Goal: Task Accomplishment & Management: Manage account settings

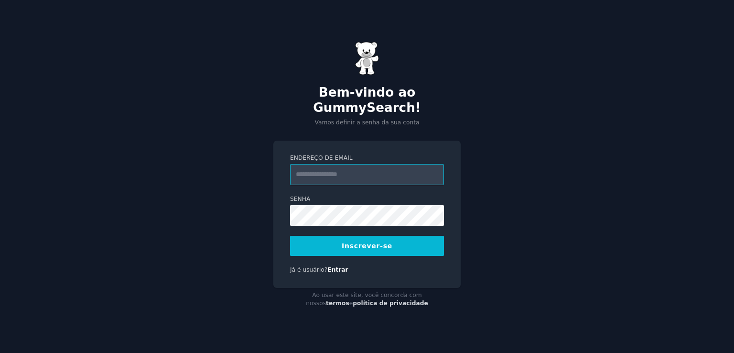
click at [346, 166] on input "Endereço de email" at bounding box center [367, 174] width 154 height 21
type input "**********"
click at [405, 241] on button "Inscrever-se" at bounding box center [367, 246] width 154 height 20
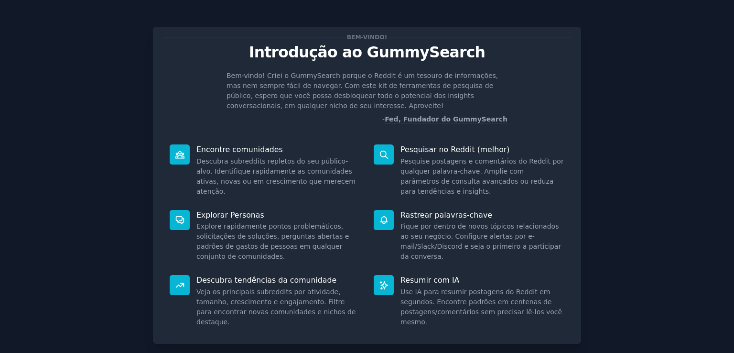
scroll to position [61, 0]
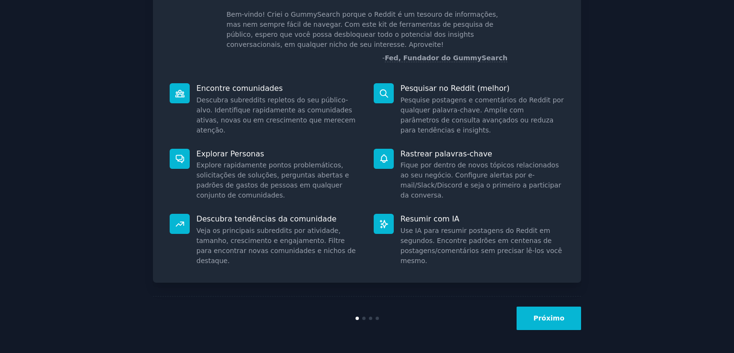
click at [546, 315] on font "Próximo" at bounding box center [548, 318] width 31 height 8
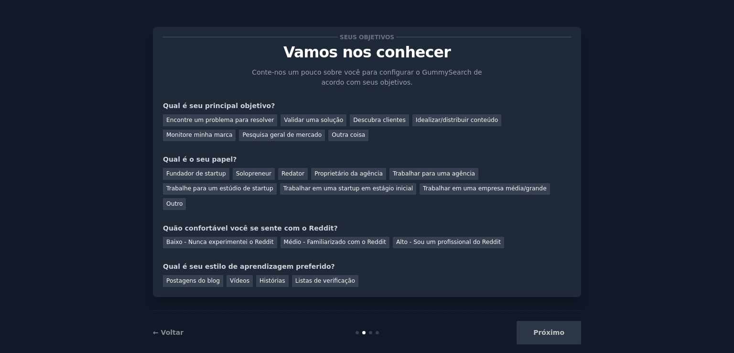
click at [546, 321] on div "Próximo" at bounding box center [509, 332] width 143 height 23
click at [233, 119] on font "Encontre um problema para resolver" at bounding box center [219, 120] width 107 height 7
click at [191, 173] on font "Fundador de startup" at bounding box center [196, 173] width 60 height 7
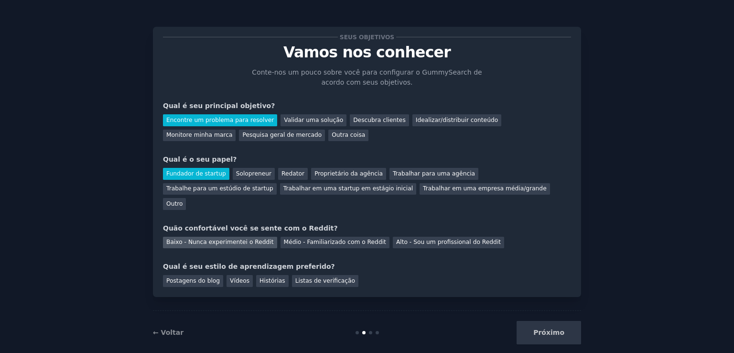
click at [230, 238] on font "Baixo - Nunca experimentei o Reddit" at bounding box center [219, 241] width 107 height 7
click at [238, 277] on font "Vídeos" at bounding box center [240, 280] width 20 height 7
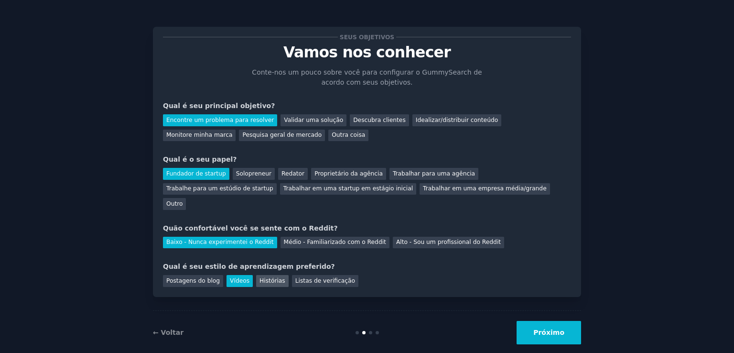
click at [268, 277] on font "Histórias" at bounding box center [272, 280] width 26 height 7
click at [299, 277] on font "Listas de verificação" at bounding box center [325, 280] width 60 height 7
drag, startPoint x: 235, startPoint y: 266, endPoint x: 328, endPoint y: 288, distance: 96.2
click at [236, 277] on font "Vídeos" at bounding box center [240, 280] width 20 height 7
click at [549, 323] on button "Próximo" at bounding box center [548, 332] width 64 height 23
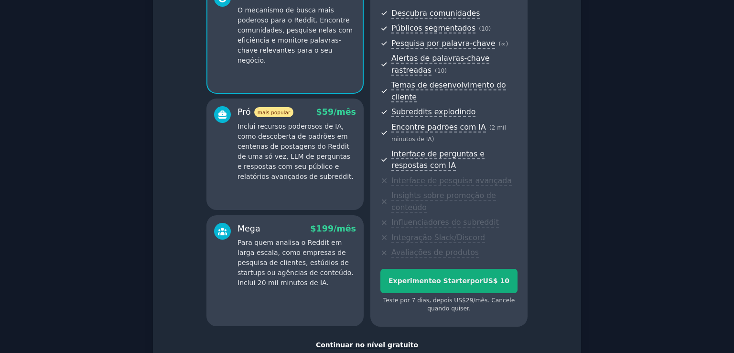
scroll to position [155, 0]
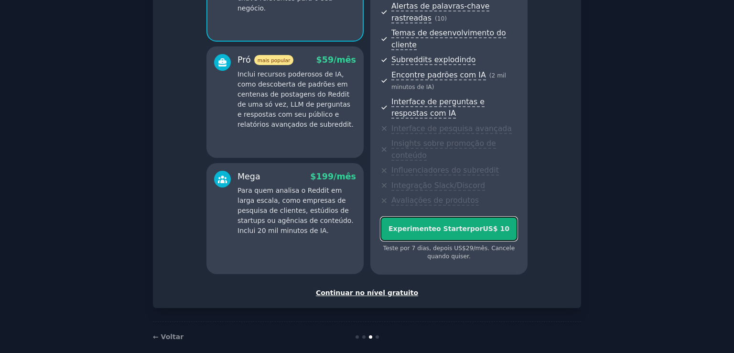
click at [458, 225] on font "o Starter" at bounding box center [453, 229] width 34 height 8
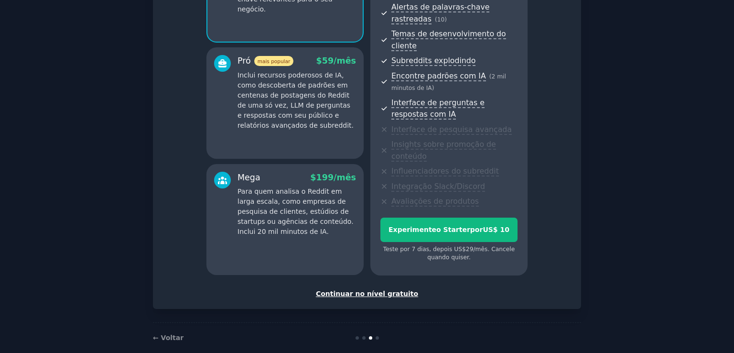
scroll to position [155, 0]
click at [360, 289] on font "Continuar no nível gratuito" at bounding box center [367, 293] width 102 height 8
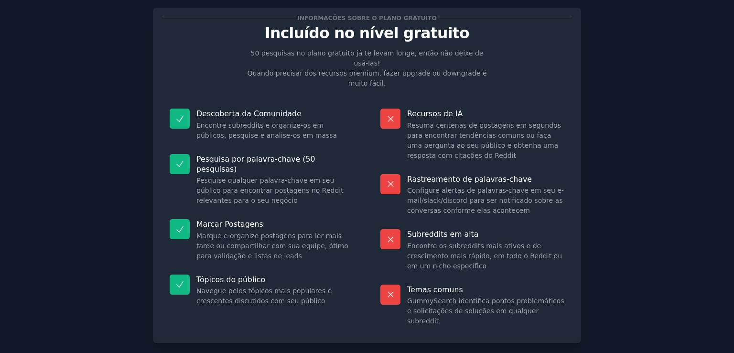
scroll to position [59, 0]
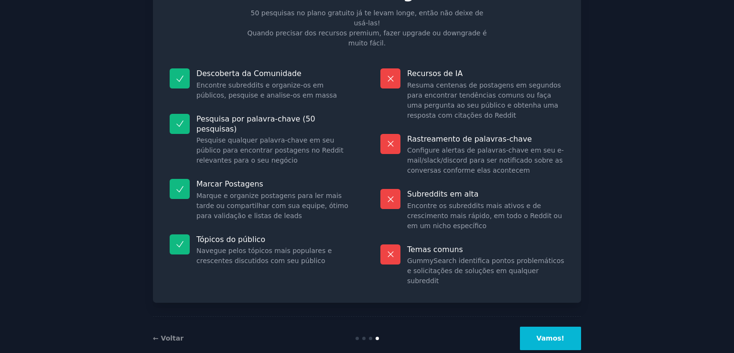
click at [554, 334] on font "Vamos!" at bounding box center [550, 338] width 28 height 8
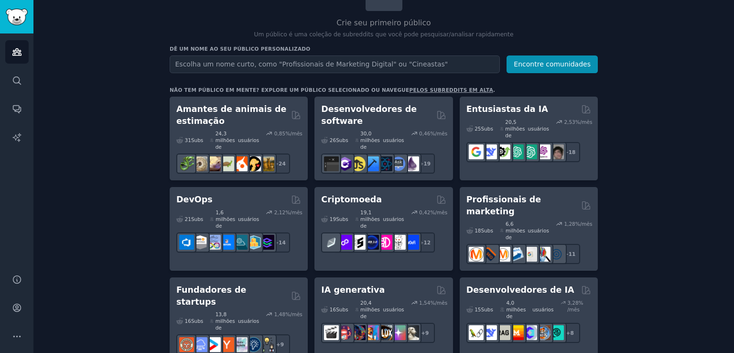
scroll to position [96, 0]
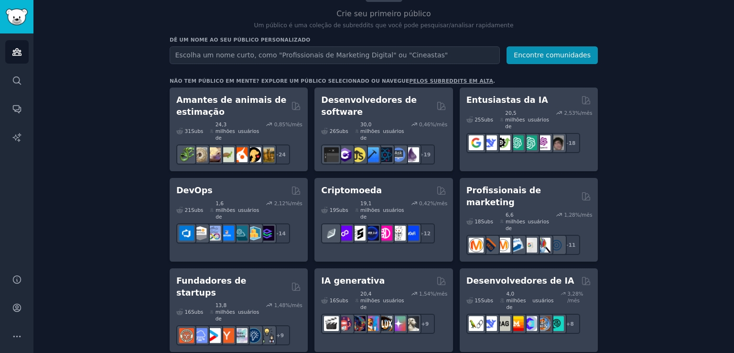
click at [260, 54] on input "text" at bounding box center [335, 55] width 330 height 18
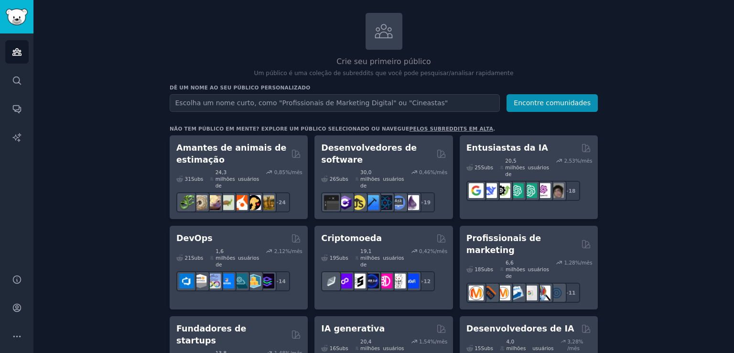
scroll to position [0, 0]
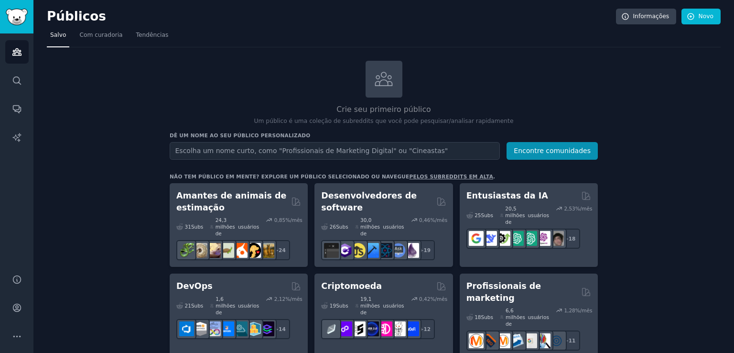
click at [263, 148] on input "text" at bounding box center [335, 151] width 330 height 18
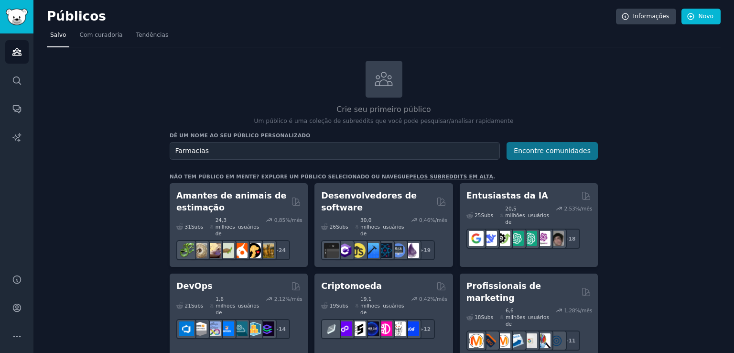
type input "Farmacias"
click at [537, 155] on button "Encontre comunidades" at bounding box center [551, 151] width 91 height 18
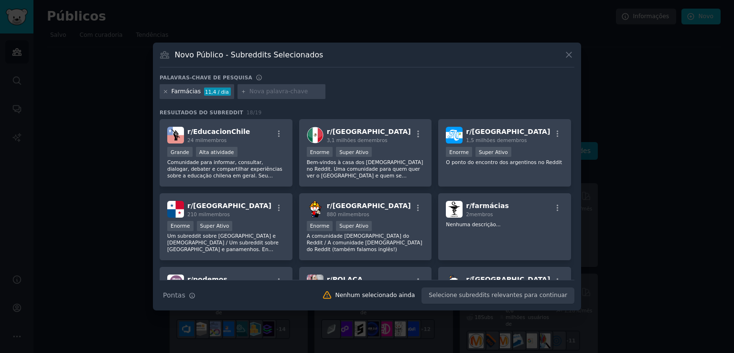
click at [165, 92] on icon at bounding box center [165, 91] width 5 height 5
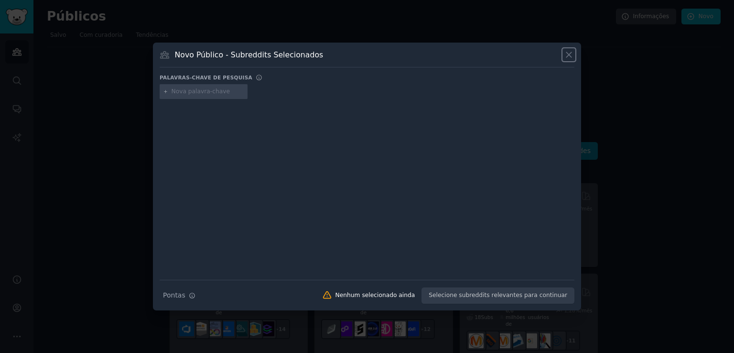
click at [564, 55] on icon at bounding box center [569, 55] width 10 height 10
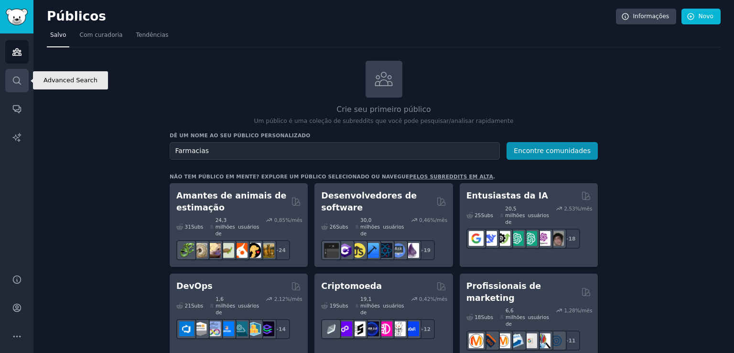
click at [17, 85] on link "Procurar" at bounding box center [16, 80] width 23 height 23
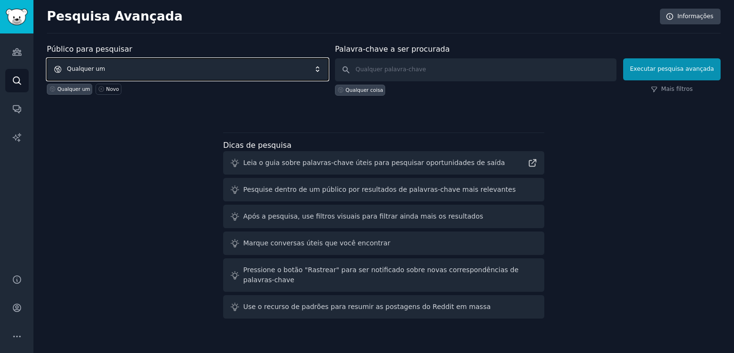
click at [142, 65] on span "Qualquer um" at bounding box center [187, 69] width 281 height 22
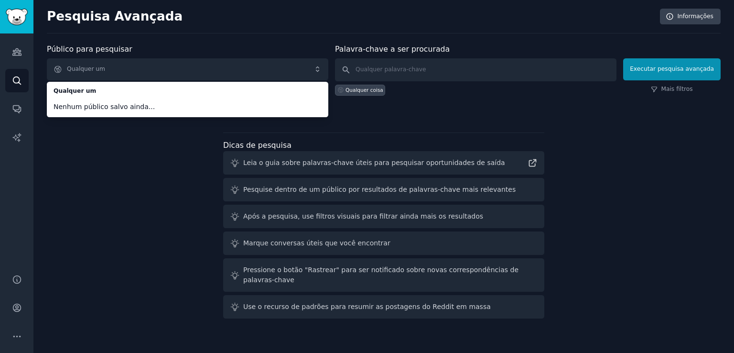
click at [126, 161] on div "Público para pesquisar Qualquer um Qualquer um Nenhum público salvo ainda... Qu…" at bounding box center [384, 182] width 674 height 279
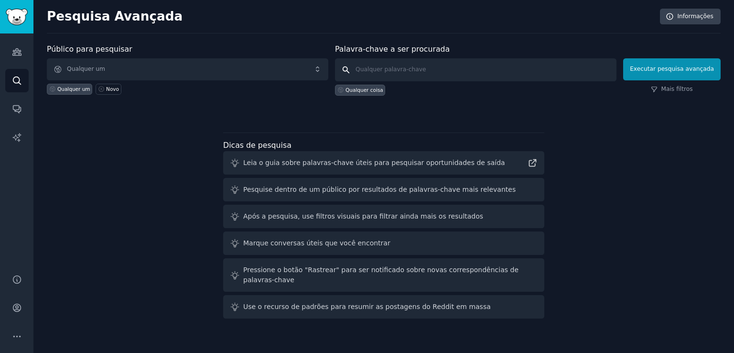
click at [394, 73] on input "text" at bounding box center [475, 69] width 281 height 23
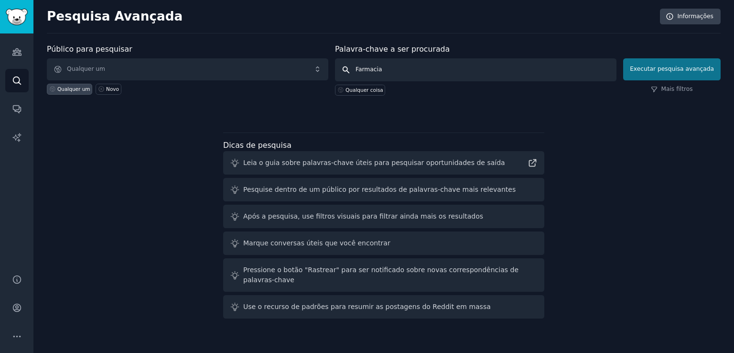
type input "Farmacia"
click at [676, 72] on font "Executar pesquisa avançada" at bounding box center [672, 68] width 84 height 7
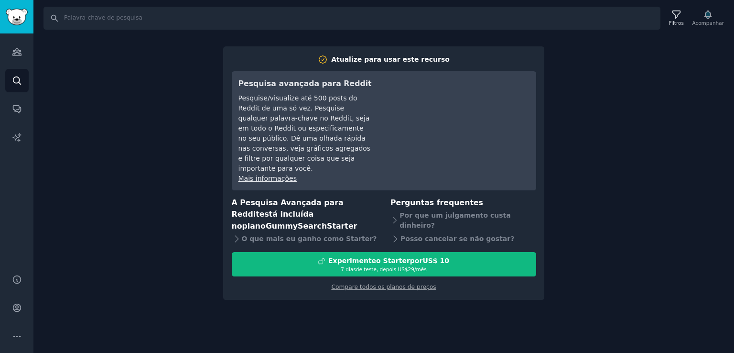
drag, startPoint x: 658, startPoint y: 168, endPoint x: 633, endPoint y: 168, distance: 25.3
click at [657, 168] on div "Procurar Filtros Acompanhar Atualize para usar este recurso Pesquisa avançada p…" at bounding box center [383, 176] width 700 height 353
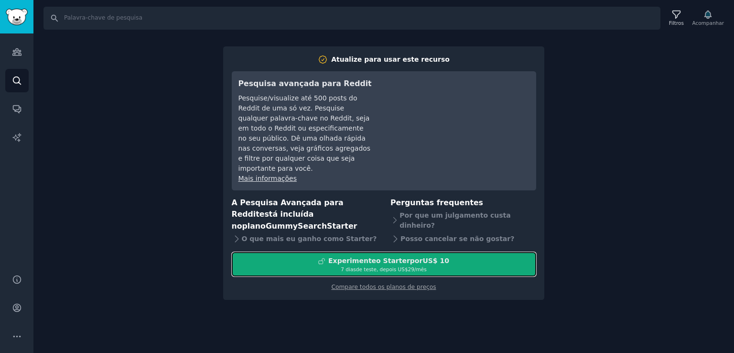
click at [436, 257] on font "US$ 10" at bounding box center [435, 261] width 27 height 8
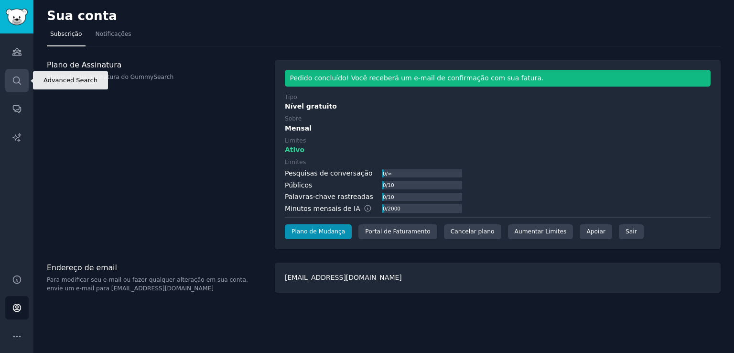
click at [18, 78] on icon "Barra lateral" at bounding box center [17, 80] width 10 height 10
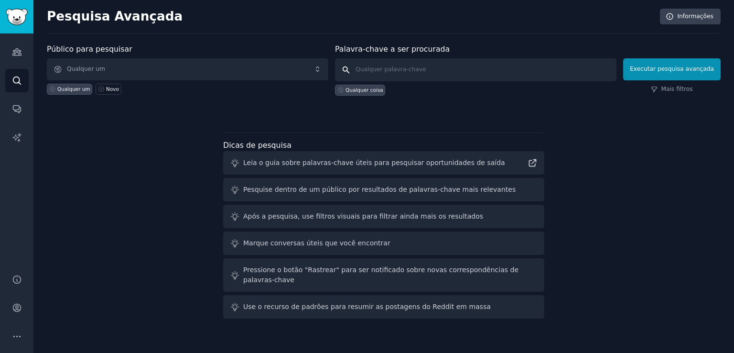
click at [405, 63] on input "text" at bounding box center [475, 69] width 281 height 23
type input "farmacia"
click button "Executar pesquisa avançada" at bounding box center [671, 69] width 97 height 22
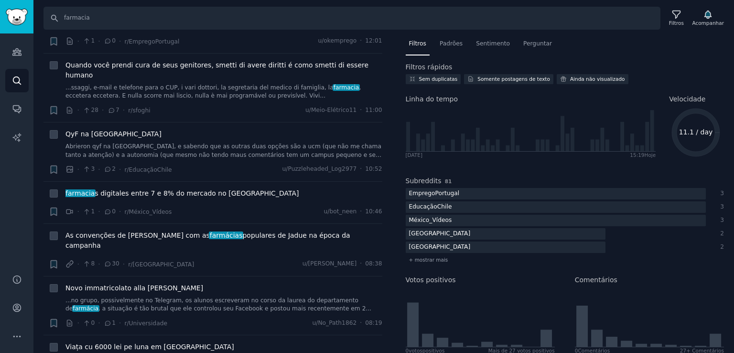
scroll to position [430, 0]
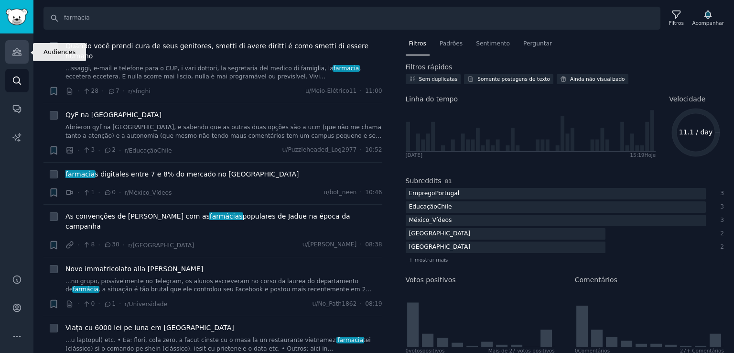
click at [17, 53] on icon "Barra lateral" at bounding box center [17, 52] width 10 height 10
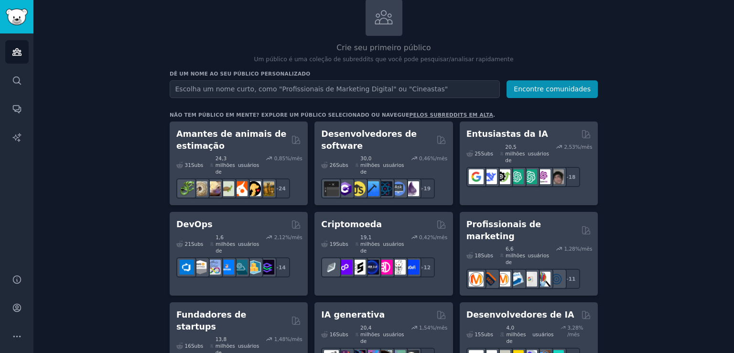
scroll to position [96, 0]
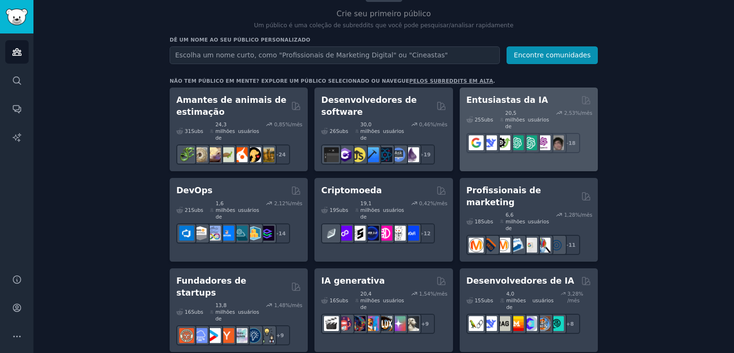
click at [540, 96] on div "Entusiastas da IA" at bounding box center [528, 100] width 125 height 12
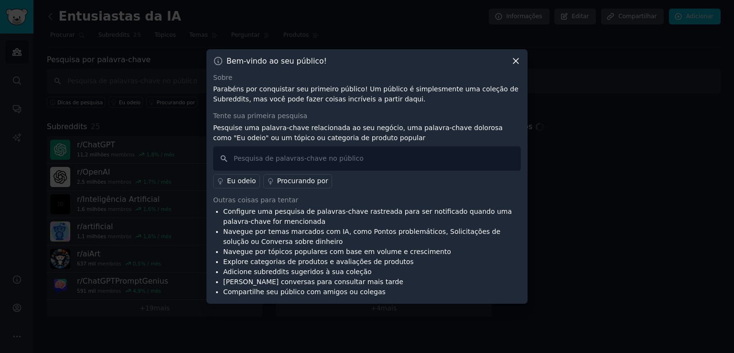
click at [514, 60] on icon at bounding box center [516, 61] width 10 height 10
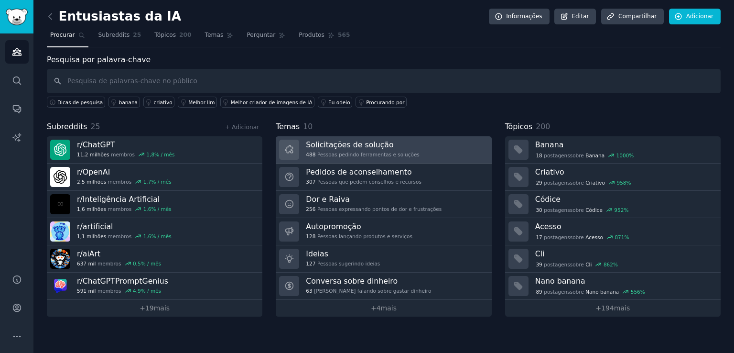
click at [399, 145] on h3 "Solicitações de solução" at bounding box center [363, 144] width 114 height 10
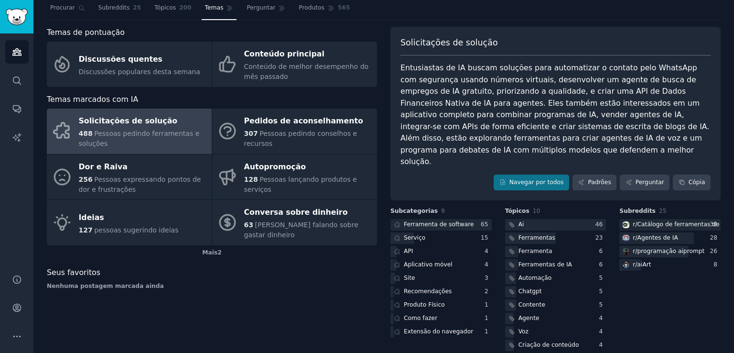
scroll to position [28, 0]
click at [432, 231] on div "Serviço" at bounding box center [440, 237] width 101 height 12
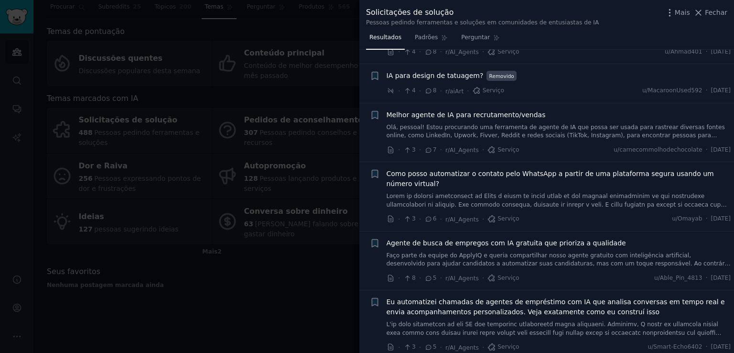
scroll to position [143, 0]
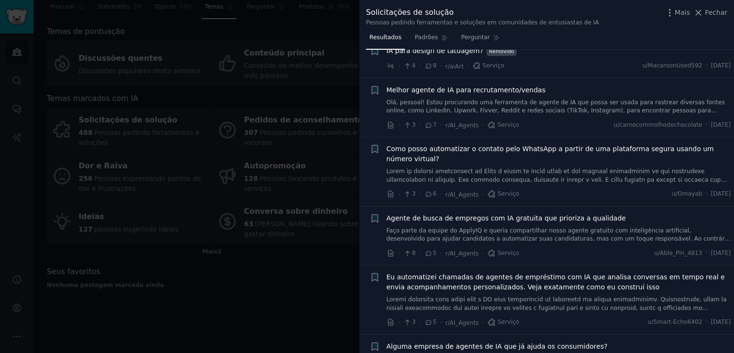
click at [565, 177] on font at bounding box center [556, 209] width 340 height 82
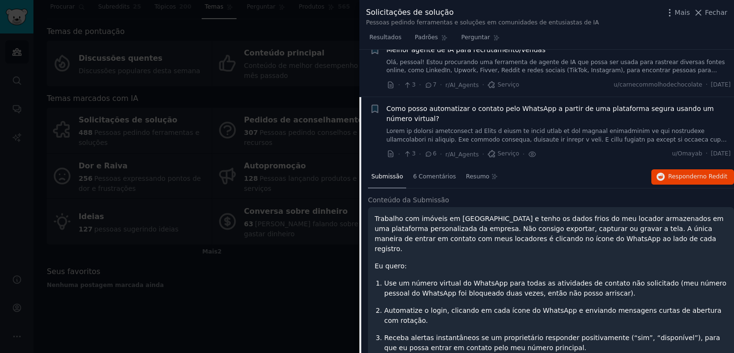
scroll to position [182, 0]
click at [430, 177] on font "6 Comentários" at bounding box center [434, 177] width 43 height 7
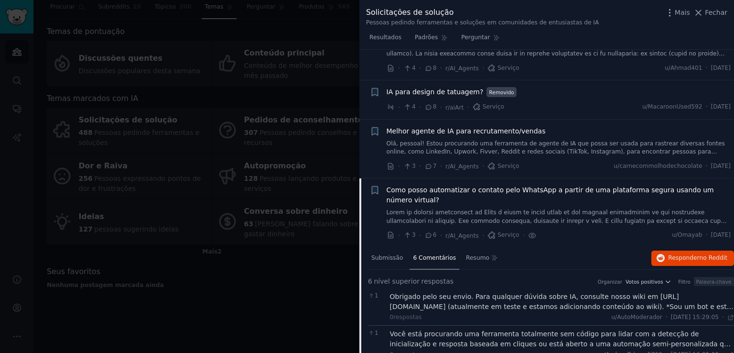
scroll to position [0, 0]
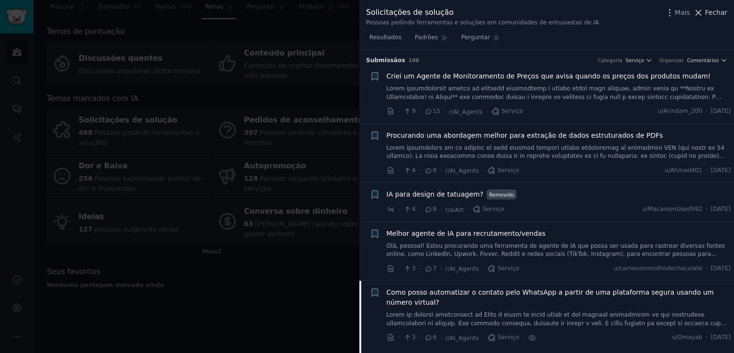
click at [708, 14] on font "Fechar" at bounding box center [716, 13] width 22 height 8
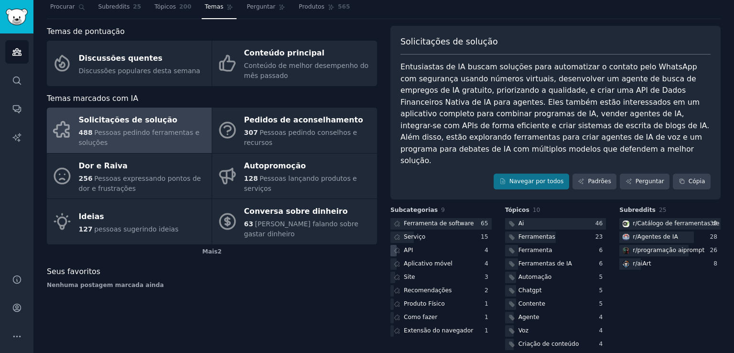
click at [419, 245] on div "API" at bounding box center [440, 251] width 101 height 12
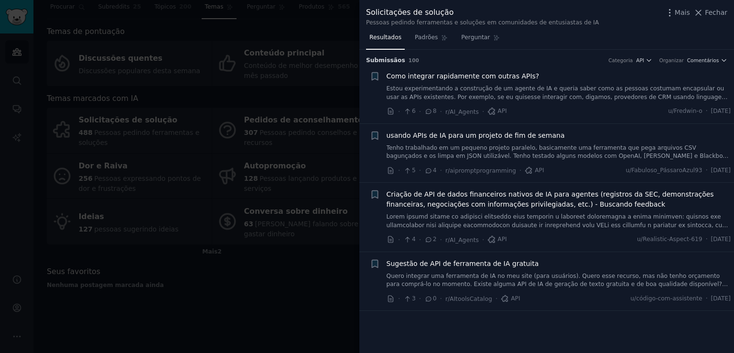
click at [317, 279] on div at bounding box center [367, 176] width 734 height 353
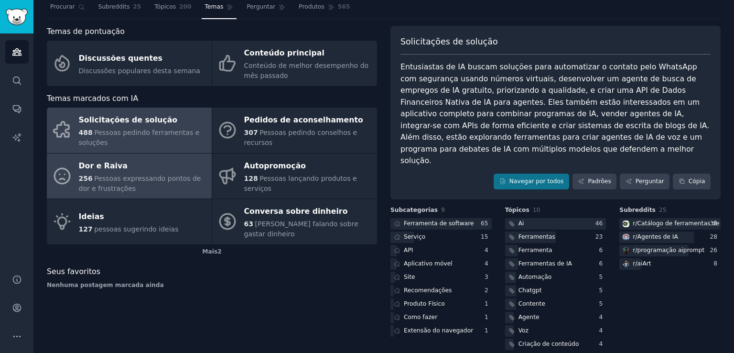
click at [156, 178] on font "Pessoas expressando pontos de dor e frustrações" at bounding box center [140, 183] width 122 height 18
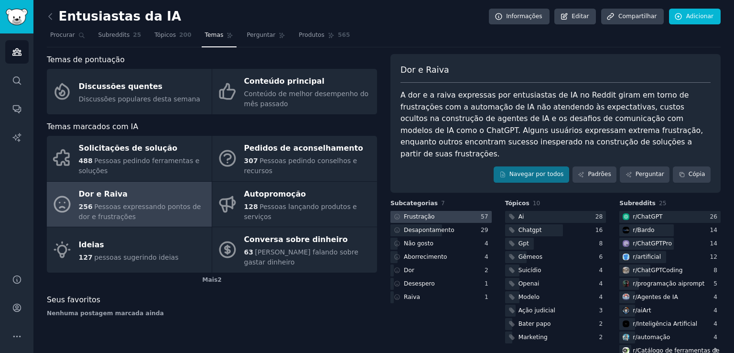
click at [448, 211] on div at bounding box center [440, 217] width 101 height 12
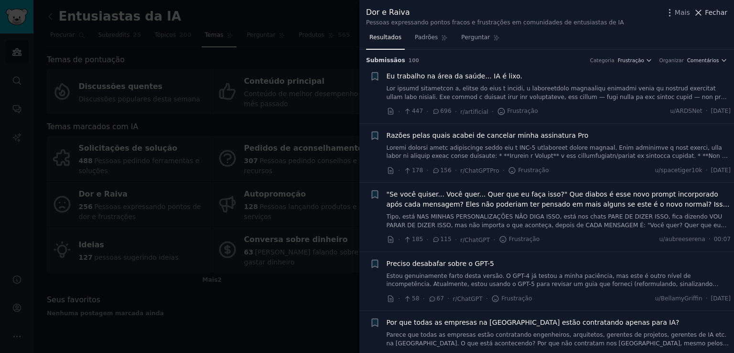
click at [701, 14] on icon at bounding box center [698, 13] width 10 height 10
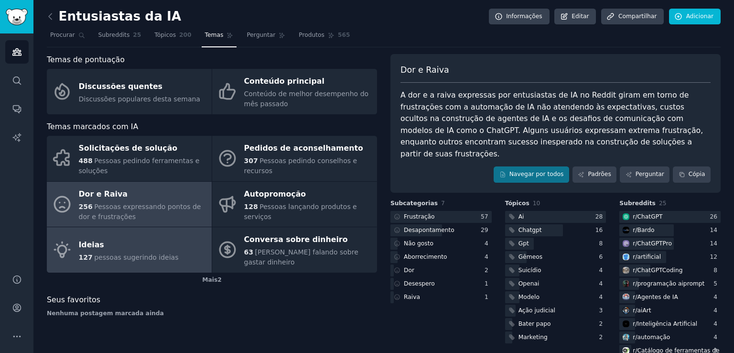
click at [142, 243] on div "Ideias" at bounding box center [129, 244] width 100 height 15
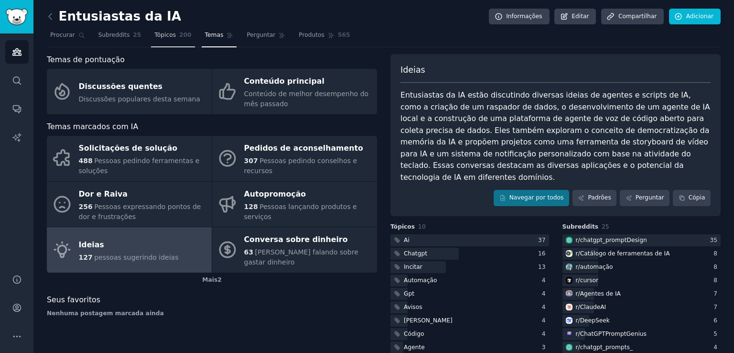
click at [179, 35] on font "200" at bounding box center [185, 35] width 12 height 7
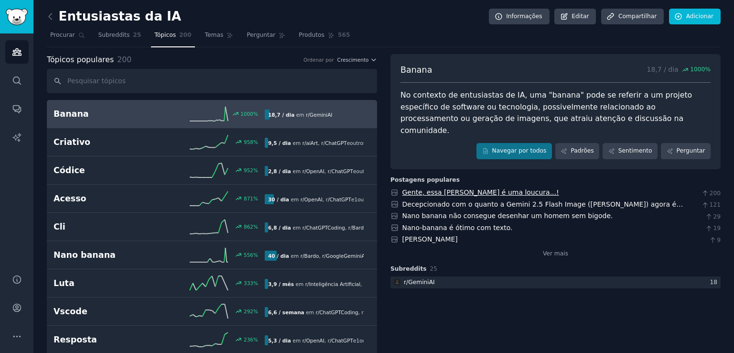
click at [497, 188] on font "Gente, essa Nano Banana é uma loucura...!" at bounding box center [480, 192] width 157 height 8
click at [156, 35] on font "Tópicos" at bounding box center [164, 35] width 21 height 7
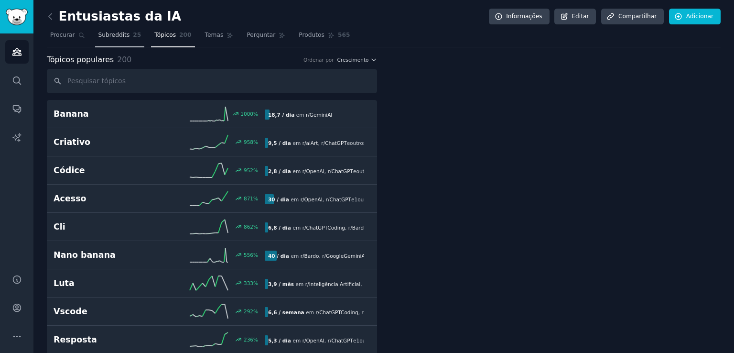
click at [107, 35] on font "Subreddits" at bounding box center [114, 35] width 32 height 7
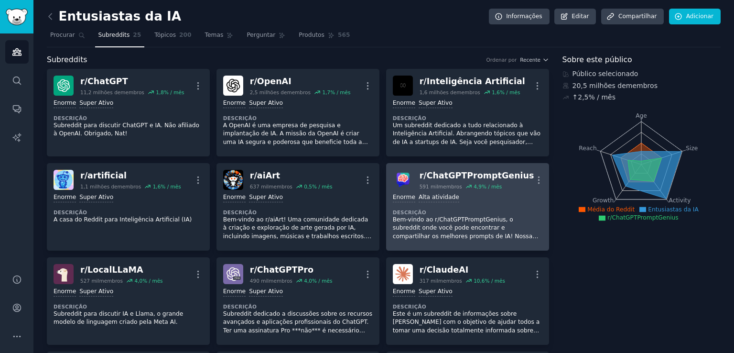
click at [492, 204] on div "Enorme Alta atividade Descrição Bem-vindo ao r/ChatGPTPromptGenius, o subreddit…" at bounding box center [468, 217] width 150 height 54
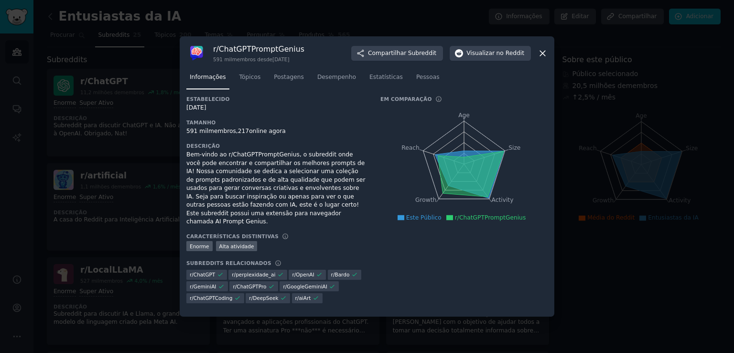
click at [541, 56] on icon at bounding box center [542, 53] width 5 height 5
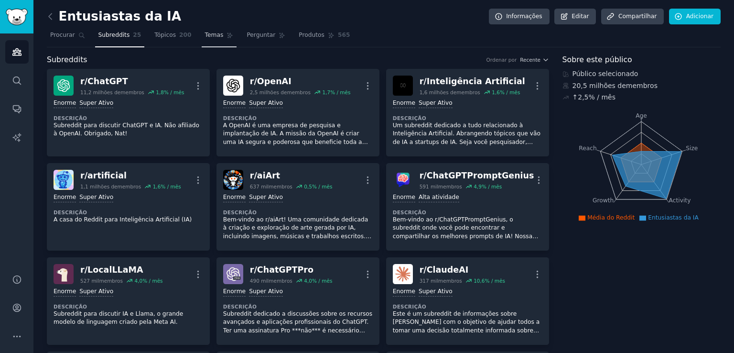
click at [206, 39] on link "Temas" at bounding box center [219, 38] width 35 height 20
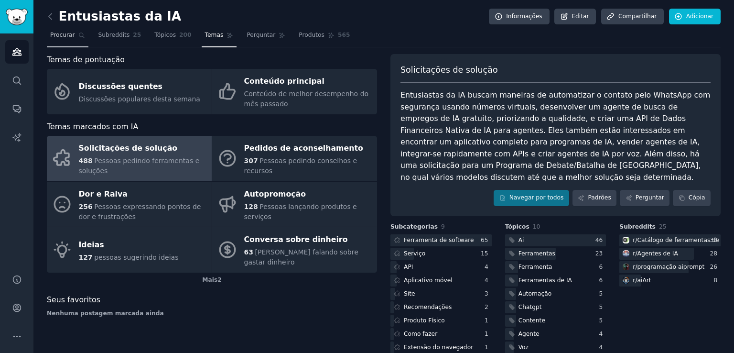
click at [68, 40] on link "Procurar" at bounding box center [68, 38] width 42 height 20
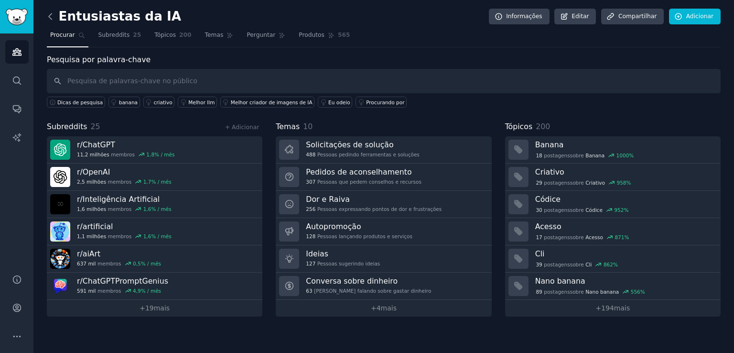
click at [48, 15] on icon at bounding box center [50, 16] width 10 height 10
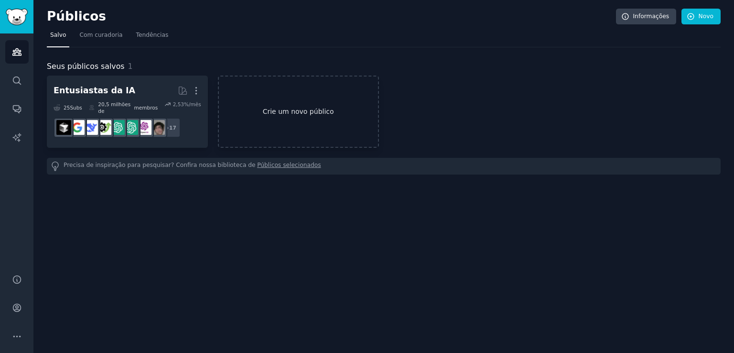
click at [301, 111] on font "Crie um novo público" at bounding box center [298, 111] width 71 height 8
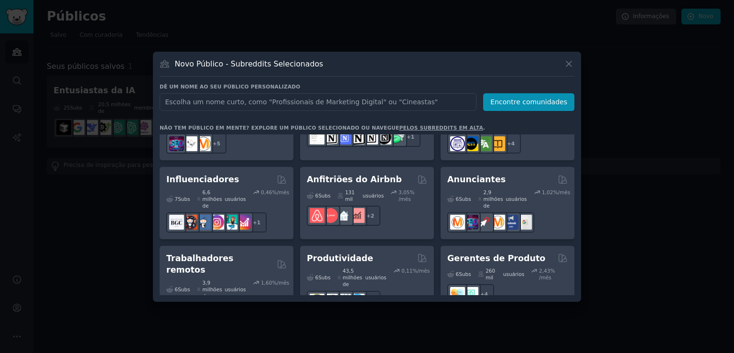
scroll to position [812, 0]
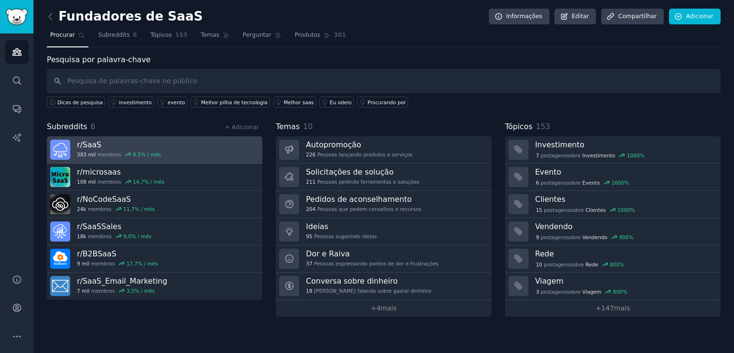
click at [190, 149] on link "r/ SaaS 383 mil membros 8,5 % / mês" at bounding box center [154, 149] width 215 height 27
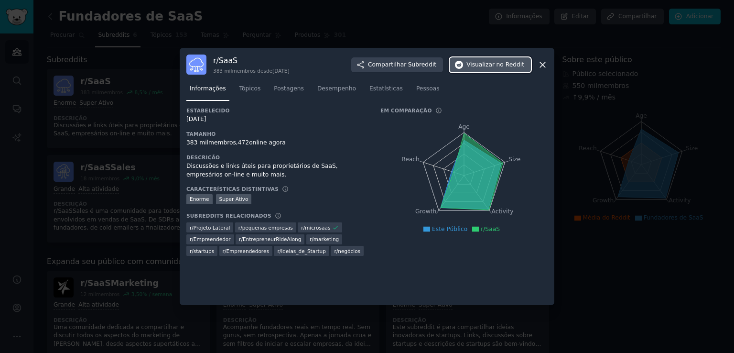
click at [479, 64] on font "Visualizar" at bounding box center [480, 64] width 28 height 7
click at [537, 66] on icon at bounding box center [542, 65] width 10 height 10
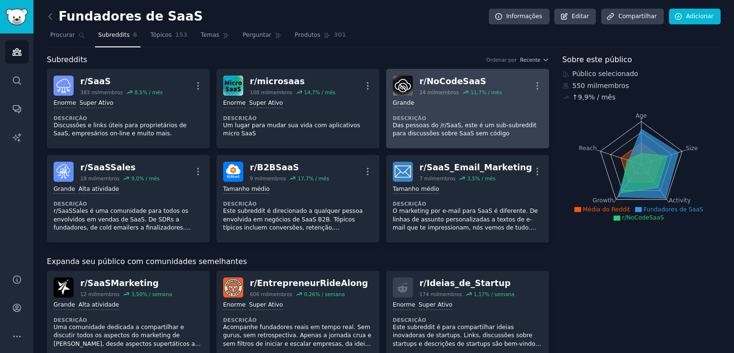
click at [506, 94] on div "r/ NoCodeSaaS 24 mil membros 11,7 % / mês Mais" at bounding box center [468, 85] width 150 height 20
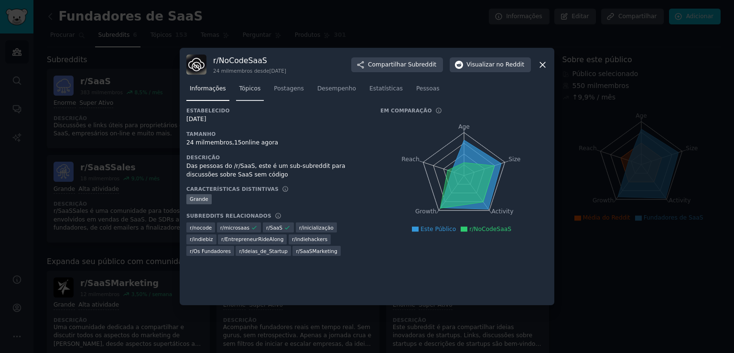
click at [249, 90] on font "Tópicos" at bounding box center [249, 88] width 21 height 7
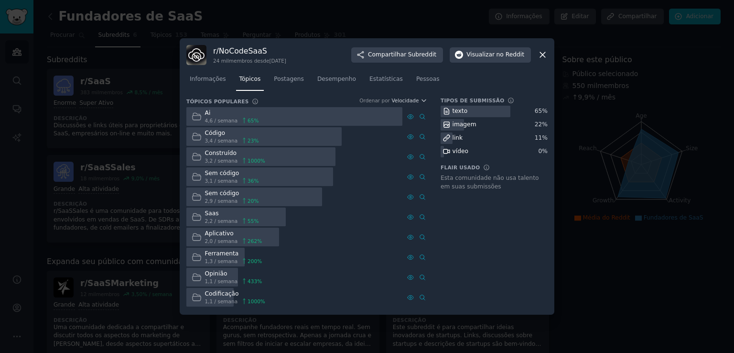
click at [259, 217] on div at bounding box center [235, 216] width 99 height 19
click at [285, 80] on font "Postagens" at bounding box center [289, 78] width 30 height 7
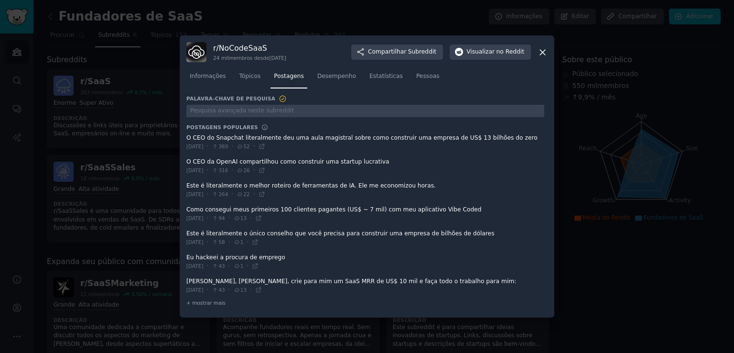
click at [543, 52] on icon at bounding box center [542, 52] width 5 height 5
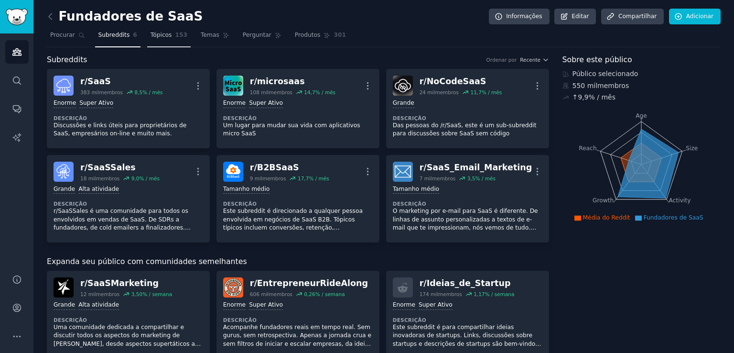
click at [153, 35] on font "Tópicos" at bounding box center [160, 35] width 21 height 7
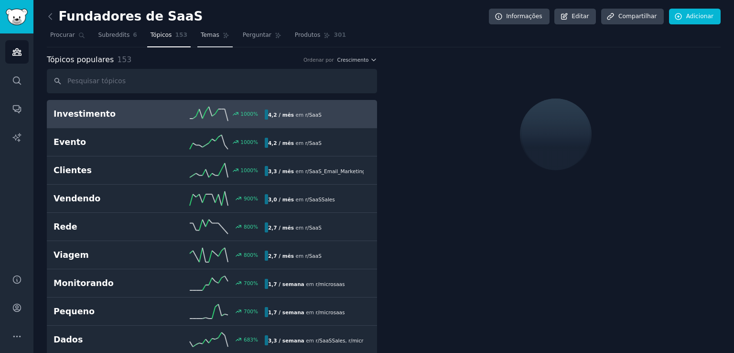
click at [201, 36] on font "Temas" at bounding box center [210, 35] width 19 height 7
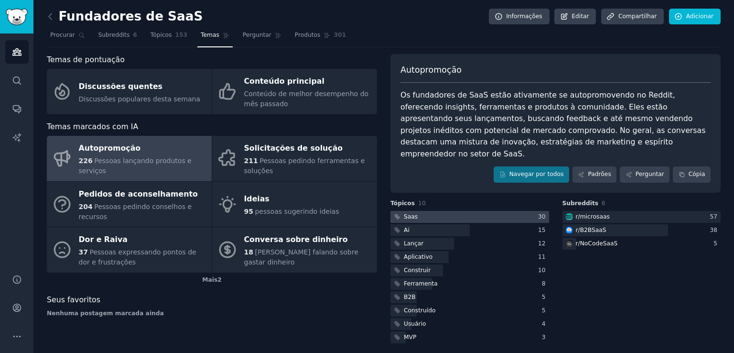
click at [469, 211] on div at bounding box center [469, 217] width 159 height 12
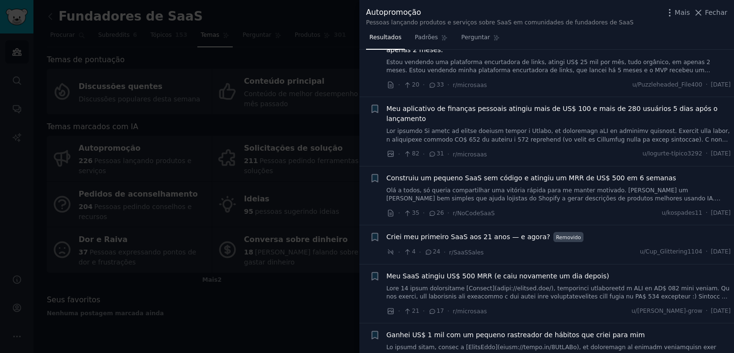
scroll to position [239, 0]
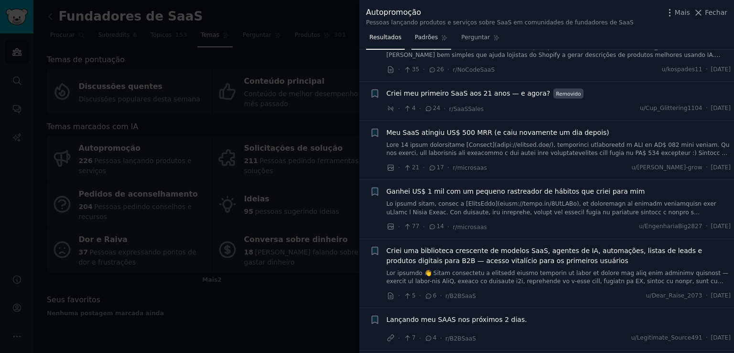
click at [417, 39] on font "Padrões" at bounding box center [426, 37] width 23 height 7
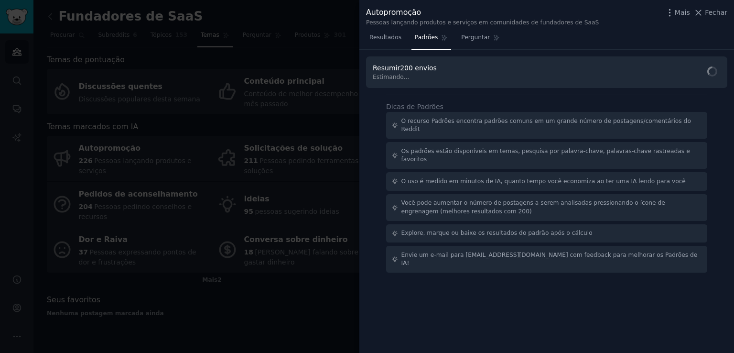
click at [435, 118] on font "O recurso Padrões encontra padrões comuns em um grande número de postagens/come…" at bounding box center [545, 125] width 289 height 15
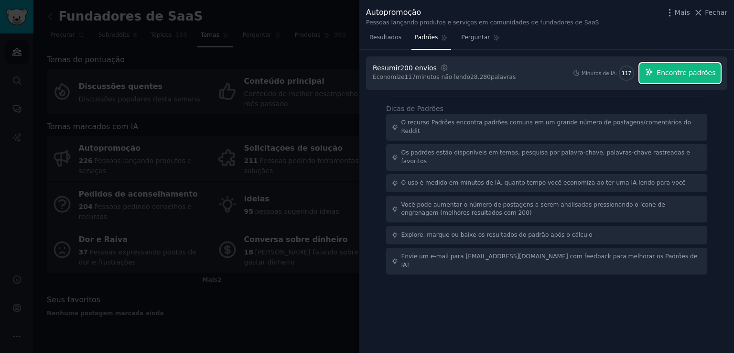
click at [675, 73] on font "Encontre padrões" at bounding box center [685, 73] width 59 height 8
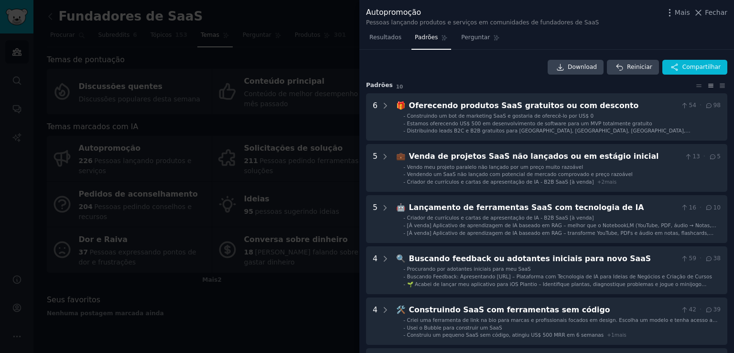
click at [211, 286] on div at bounding box center [367, 176] width 734 height 353
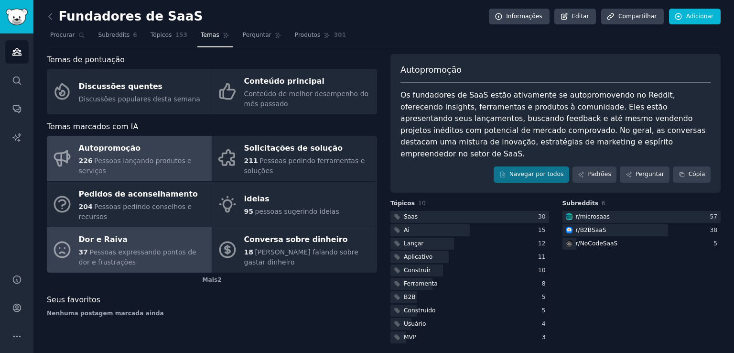
click at [156, 234] on div "Dor e Raiva" at bounding box center [143, 239] width 128 height 15
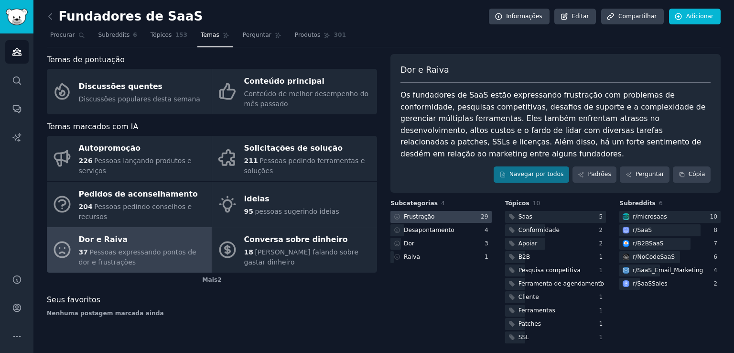
click at [441, 211] on div at bounding box center [440, 217] width 101 height 12
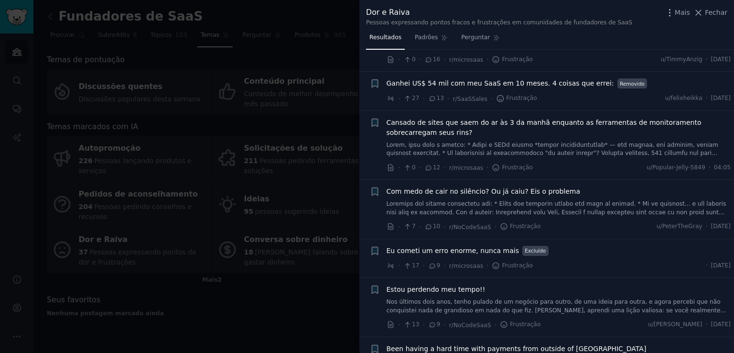
scroll to position [191, 0]
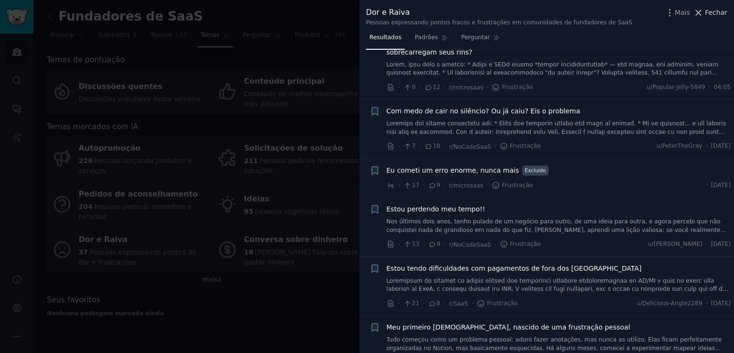
click at [710, 13] on font "Fechar" at bounding box center [716, 13] width 22 height 8
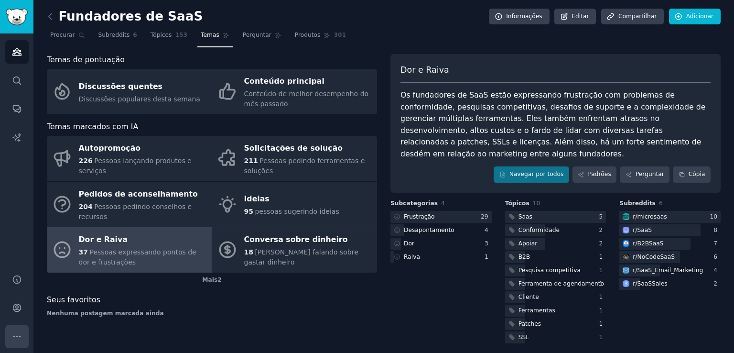
click at [18, 335] on icon "Barra lateral" at bounding box center [17, 336] width 10 height 10
click at [13, 307] on icon "Barra lateral" at bounding box center [17, 308] width 8 height 8
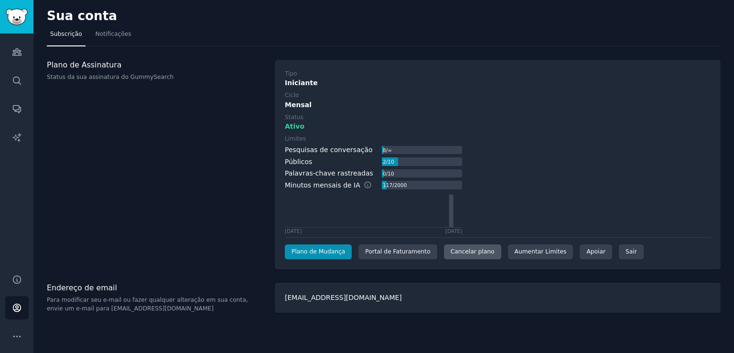
click at [464, 252] on font "Cancelar plano" at bounding box center [472, 251] width 44 height 7
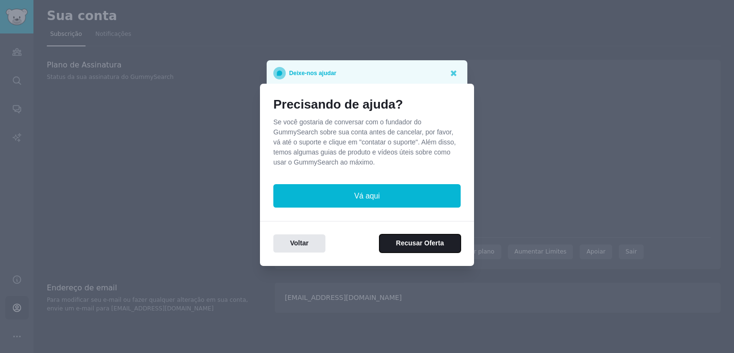
click at [422, 249] on button "Recusar Oferta" at bounding box center [419, 243] width 81 height 19
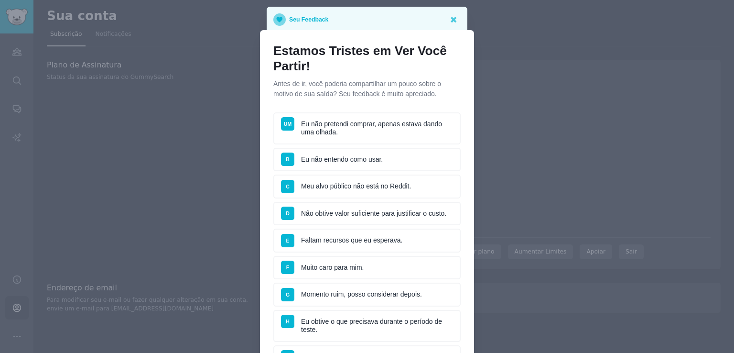
click at [396, 128] on li "UM Eu não pretendi comprar, apenas estava dando uma olhada." at bounding box center [366, 128] width 187 height 32
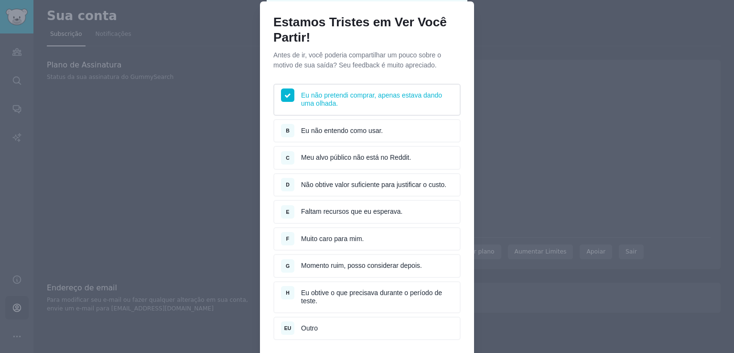
scroll to position [96, 0]
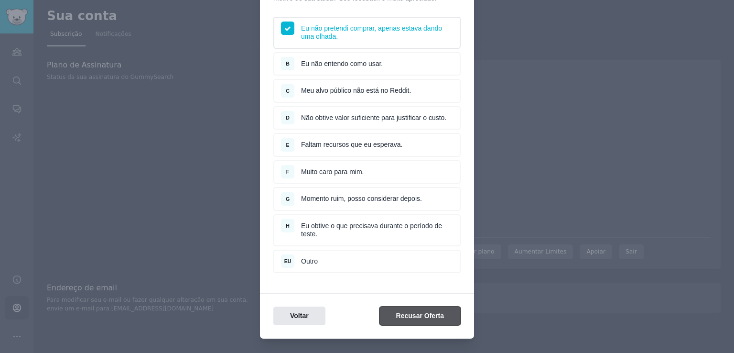
click at [422, 312] on font "Recusar Oferta" at bounding box center [420, 315] width 48 height 8
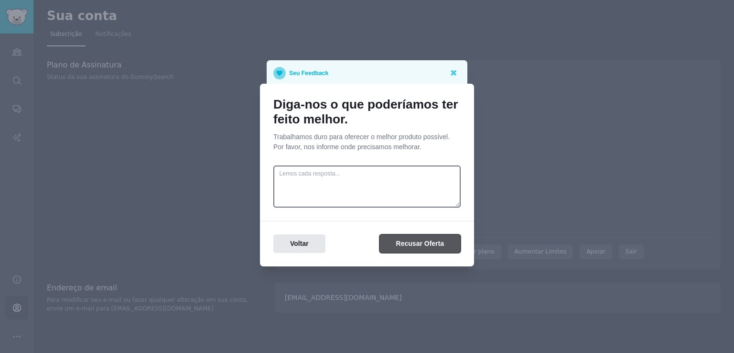
scroll to position [0, 0]
click at [422, 243] on font "Recusar Oferta" at bounding box center [420, 243] width 48 height 8
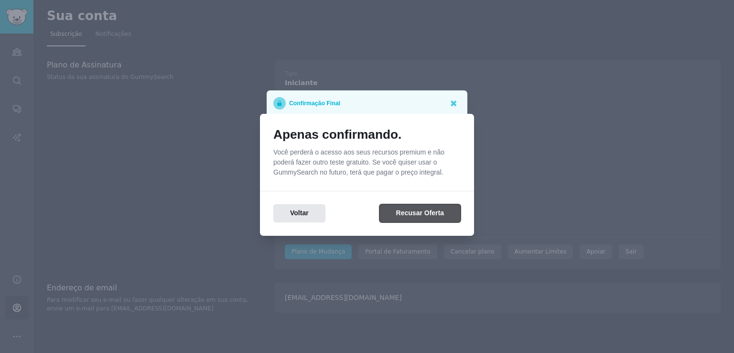
click at [423, 219] on button "Recusar Oferta" at bounding box center [419, 213] width 81 height 19
